Goal: Information Seeking & Learning: Learn about a topic

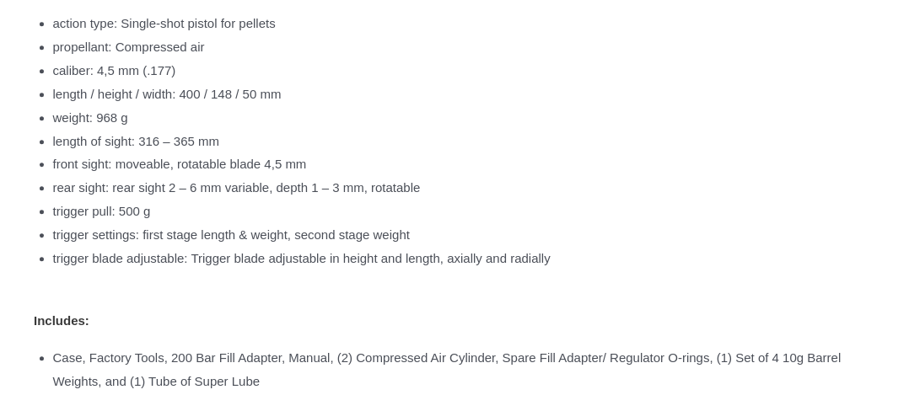
scroll to position [1392, 0]
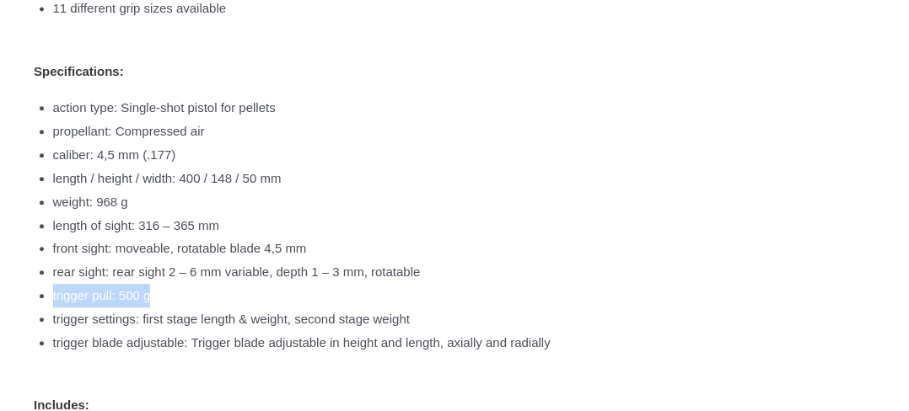
drag, startPoint x: 49, startPoint y: 295, endPoint x: 185, endPoint y: 287, distance: 136.7
click at [185, 287] on li "Superb trigger function: First stage– second stage –shot release No felt moveme…" at bounding box center [463, 85] width 858 height 786
click at [202, 297] on li "trigger pull: 500 g" at bounding box center [472, 296] width 839 height 24
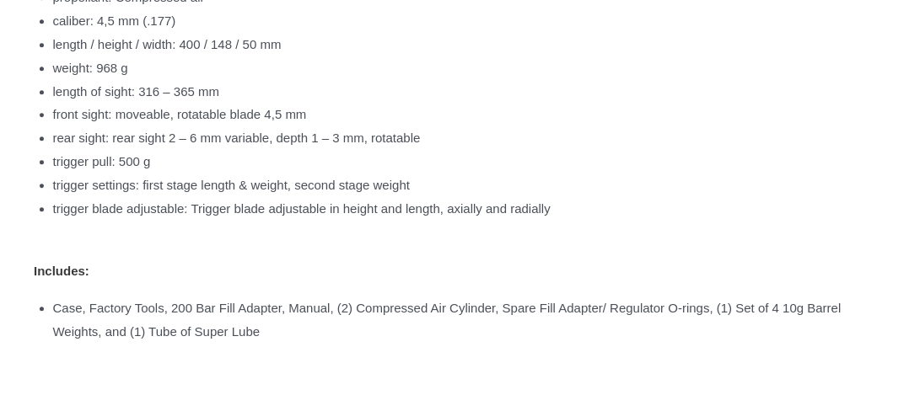
scroll to position [1561, 0]
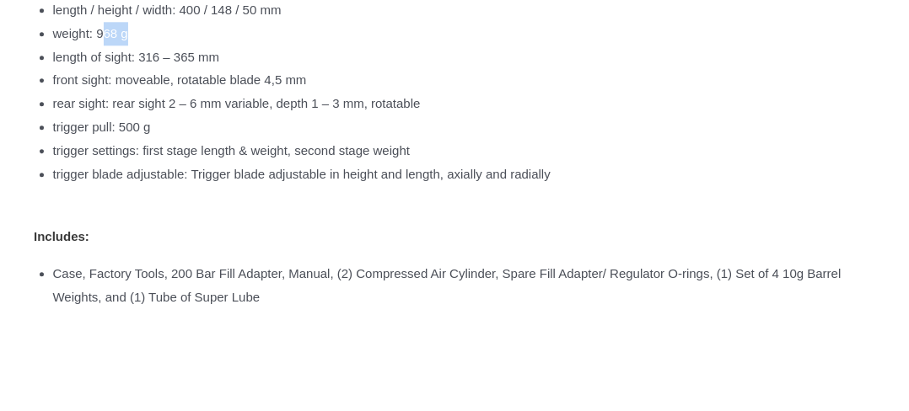
drag, startPoint x: 119, startPoint y: 35, endPoint x: 160, endPoint y: 35, distance: 41.3
click at [160, 35] on li "weight: 968 g" at bounding box center [472, 34] width 839 height 24
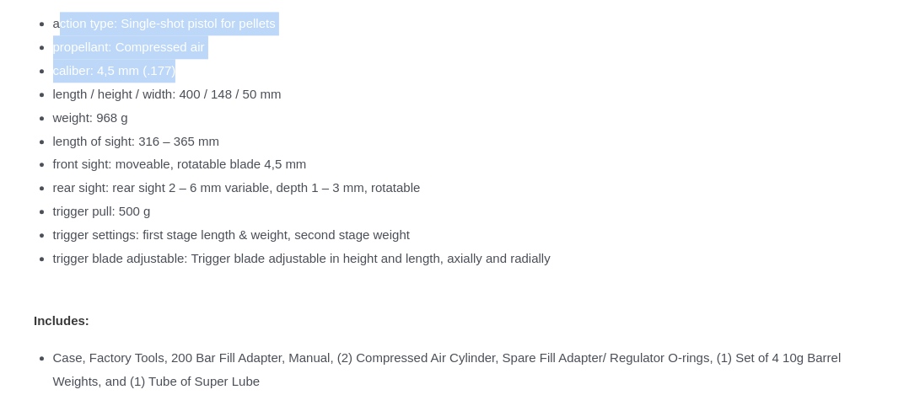
drag, startPoint x: 61, startPoint y: 10, endPoint x: 280, endPoint y: 67, distance: 226.3
click at [280, 67] on li "Superb trigger function: First stage– second stage –shot release No felt moveme…" at bounding box center [463, 0] width 858 height 786
click at [453, 35] on li "propellant: Compressed air" at bounding box center [472, 47] width 839 height 24
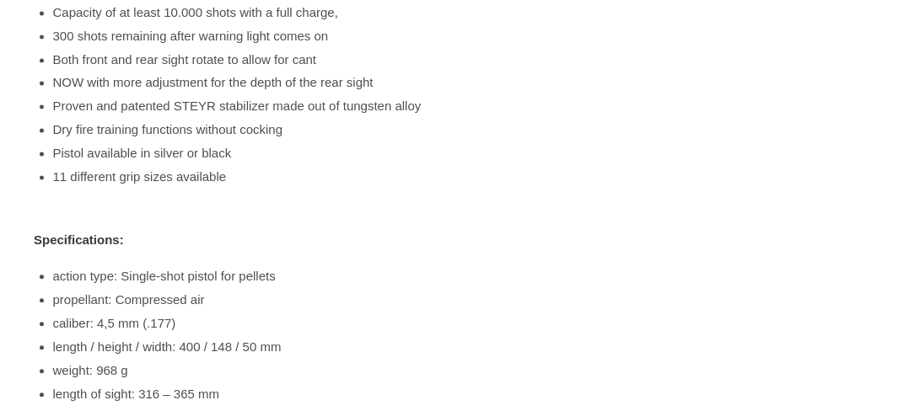
scroll to position [1139, 0]
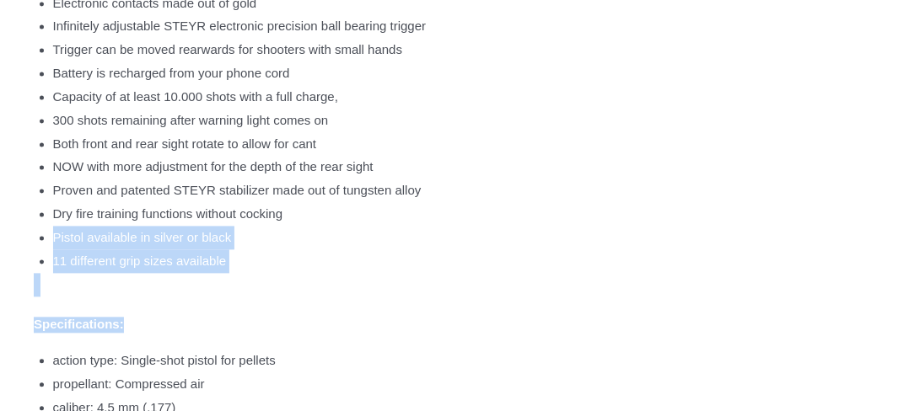
drag, startPoint x: 54, startPoint y: 236, endPoint x: 290, endPoint y: 323, distance: 251.4
click at [253, 315] on li "Superb trigger function: First stage– second stage –shot release No felt moveme…" at bounding box center [463, 337] width 858 height 786
click at [339, 303] on li "Superb trigger function: First stage– second stage –shot release No felt moveme…" at bounding box center [463, 337] width 858 height 786
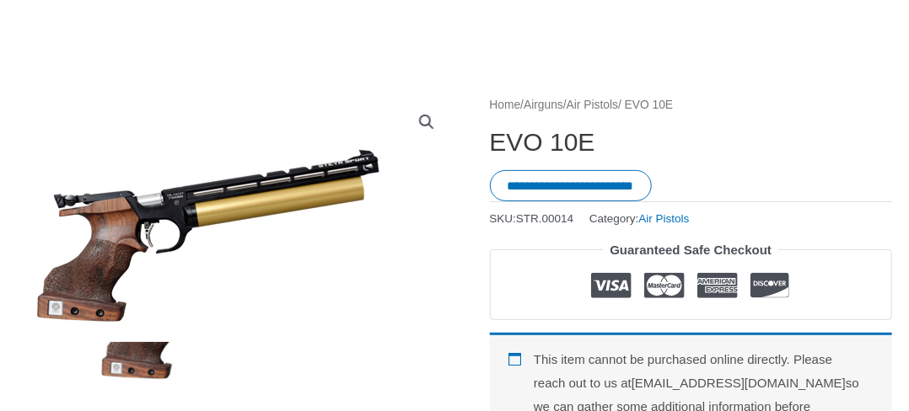
scroll to position [84, 0]
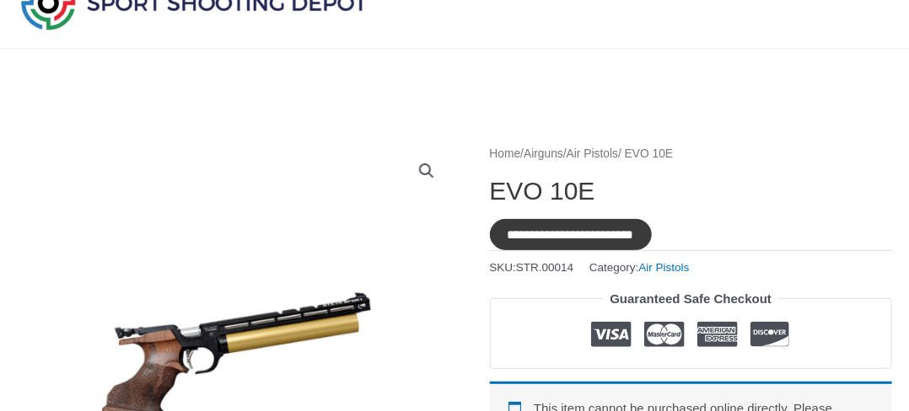
click at [610, 246] on input "**********" at bounding box center [571, 234] width 162 height 31
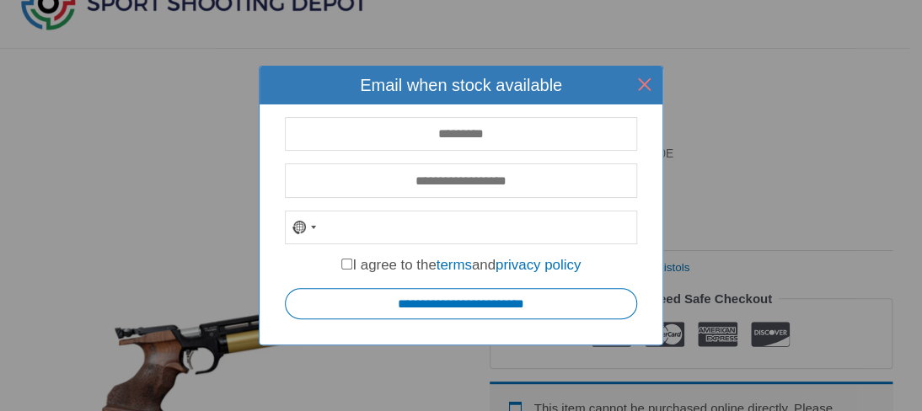
click at [662, 72] on button "×" at bounding box center [644, 85] width 38 height 38
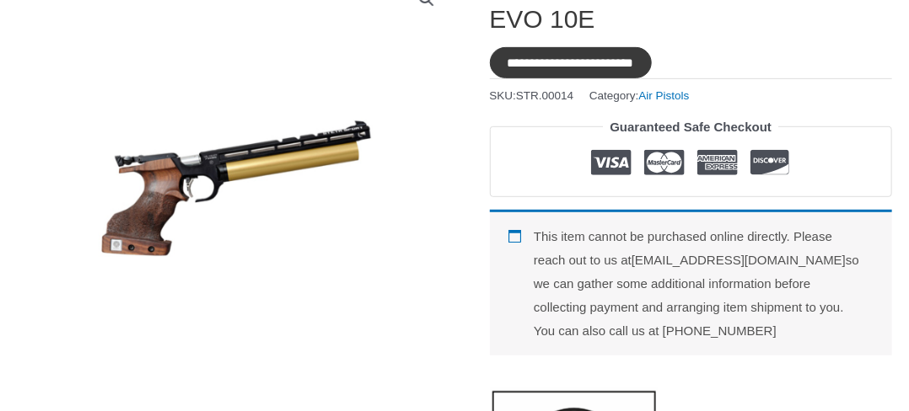
scroll to position [253, 0]
